Goal: Find specific page/section: Find specific page/section

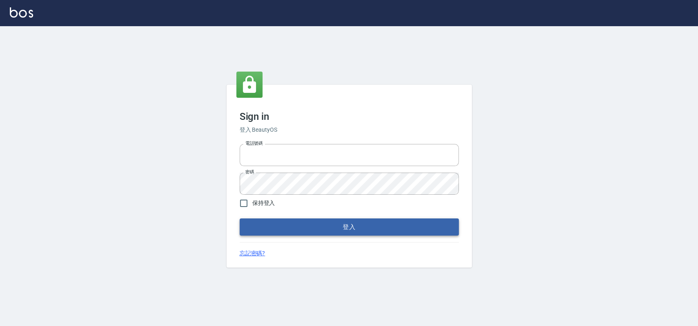
type input "033323173"
click at [343, 231] on button "登入" at bounding box center [348, 226] width 219 height 17
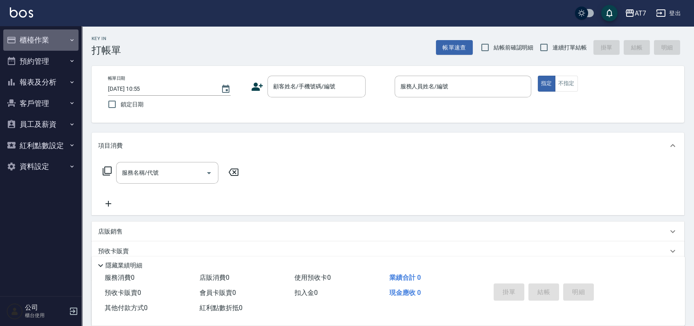
click at [47, 36] on button "櫃檯作業" at bounding box center [40, 39] width 75 height 21
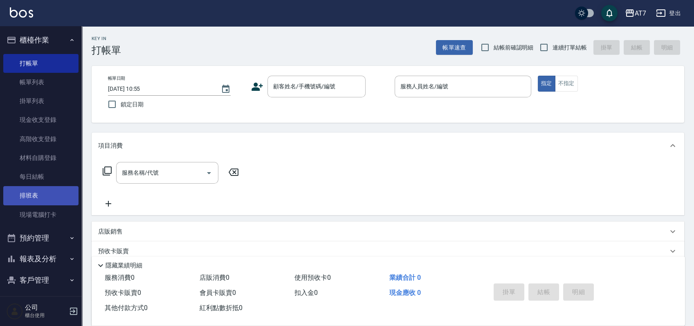
click at [32, 193] on link "排班表" at bounding box center [40, 195] width 75 height 19
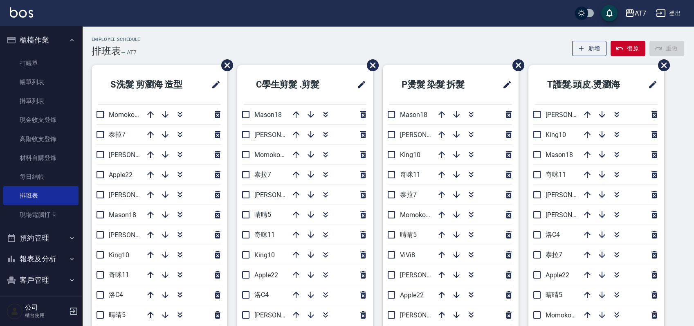
scroll to position [54, 0]
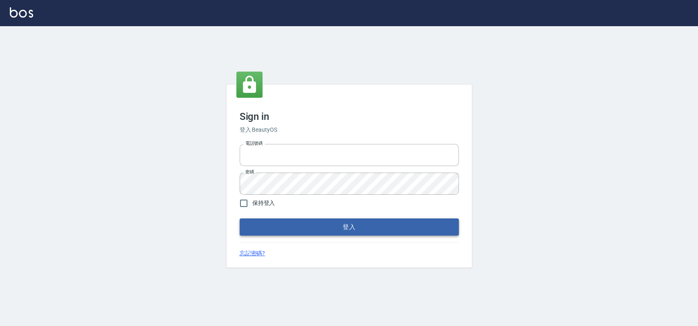
type input "033323173"
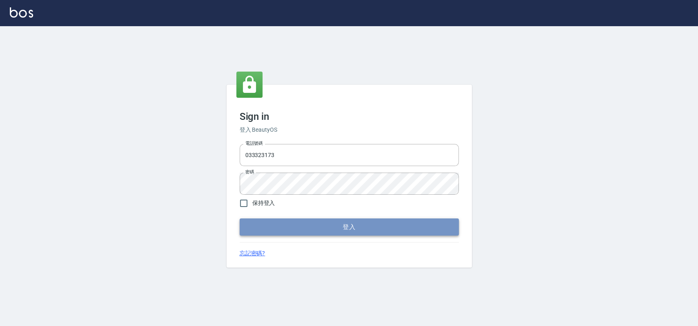
click at [327, 231] on button "登入" at bounding box center [348, 226] width 219 height 17
